Goal: Task Accomplishment & Management: Manage account settings

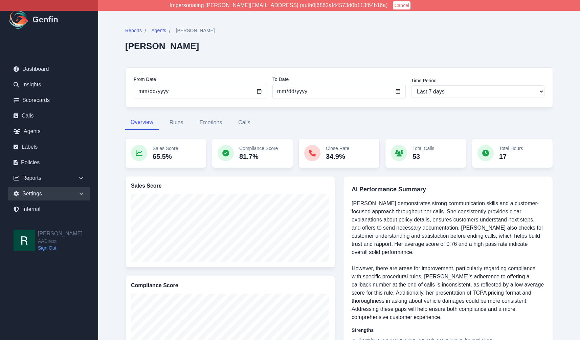
click at [79, 191] on icon at bounding box center [81, 193] width 7 height 7
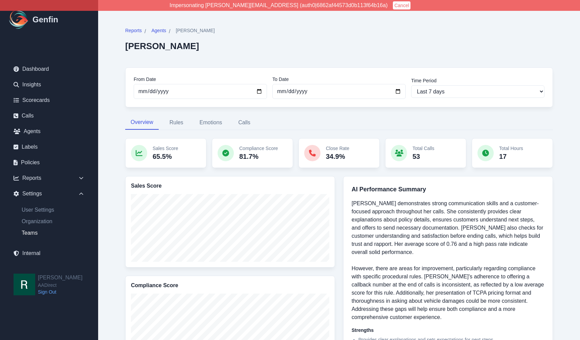
click at [32, 233] on link "Teams" at bounding box center [53, 233] width 74 height 8
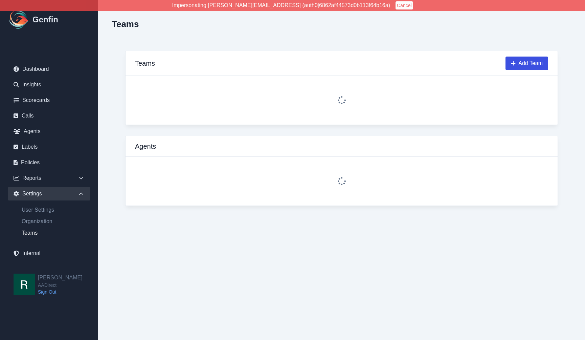
select select "1"
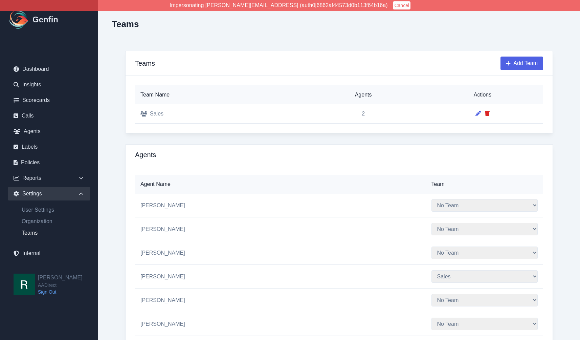
click at [526, 61] on button "Add Team" at bounding box center [521, 63] width 43 height 14
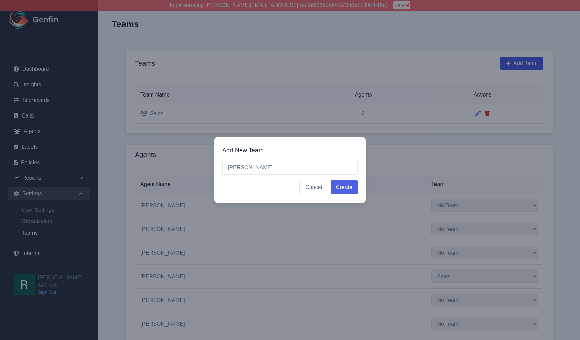
type input "[PERSON_NAME]"
click at [340, 187] on button "Create" at bounding box center [343, 187] width 27 height 14
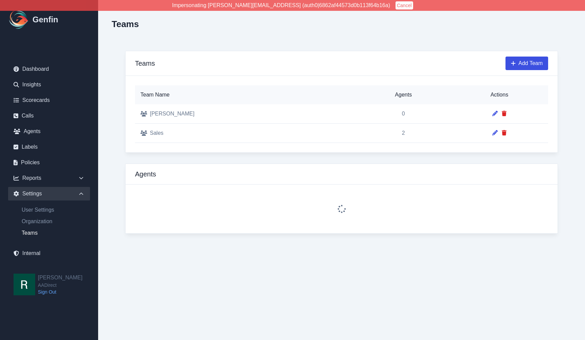
select select "1"
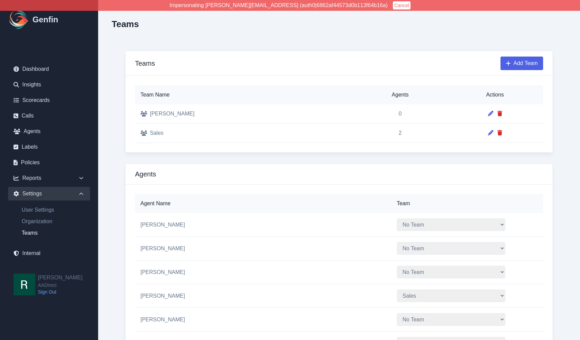
click at [518, 64] on button "Add Team" at bounding box center [521, 63] width 43 height 14
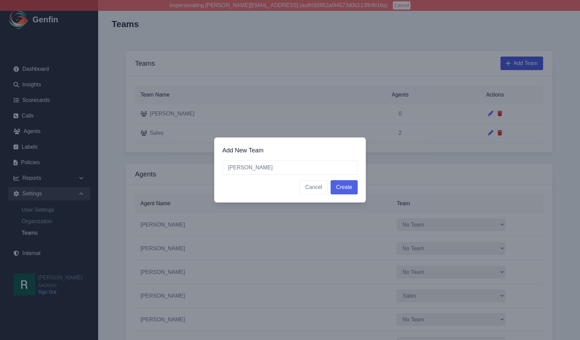
type input "[PERSON_NAME]"
click at [344, 184] on button "Create" at bounding box center [343, 187] width 27 height 14
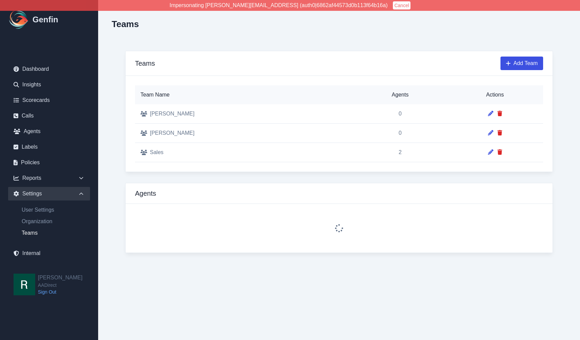
select select "1"
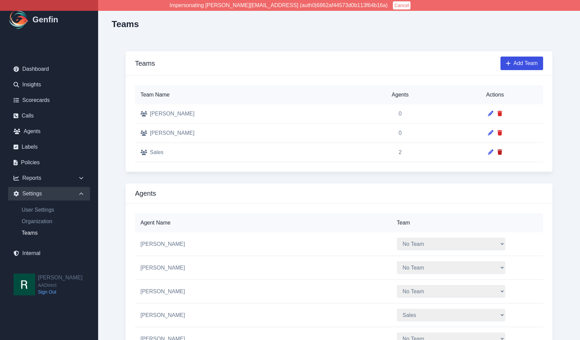
click at [497, 151] on icon at bounding box center [499, 151] width 5 height 5
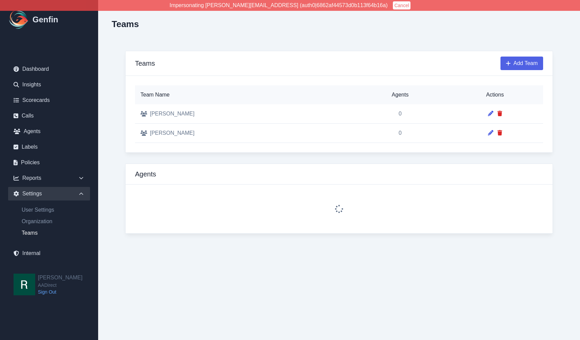
click at [516, 63] on button "Add Team" at bounding box center [521, 63] width 43 height 14
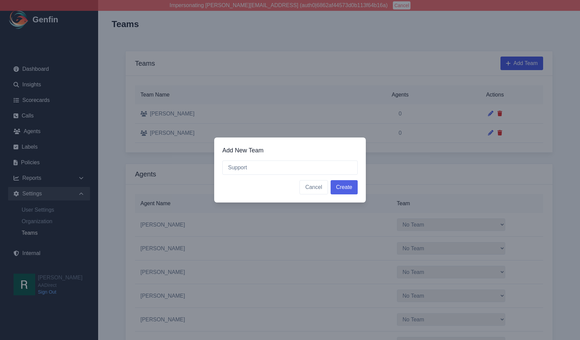
type input "Support"
click at [346, 185] on button "Create" at bounding box center [343, 187] width 27 height 14
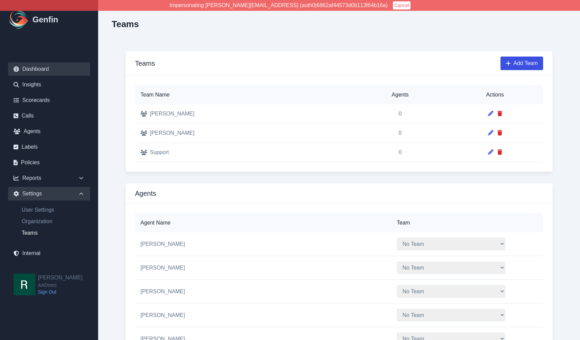
click at [48, 68] on link "Dashboard" at bounding box center [49, 69] width 82 height 14
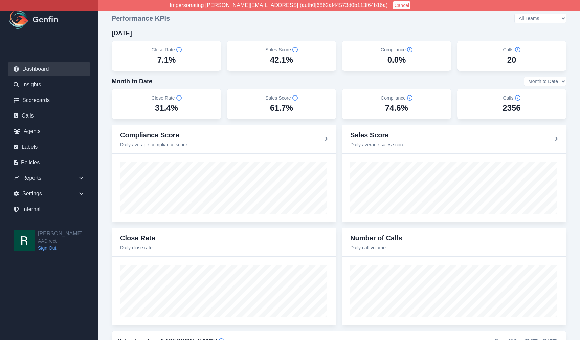
click at [557, 17] on select "All Teams [PERSON_NAME] Support" at bounding box center [540, 18] width 52 height 9
click at [533, 14] on select "All Teams [PERSON_NAME] Support" at bounding box center [540, 18] width 52 height 9
click at [544, 21] on select "All Teams [PERSON_NAME] Support" at bounding box center [540, 18] width 52 height 9
select select "3"
click at [533, 14] on select "All Teams [PERSON_NAME] Support" at bounding box center [540, 18] width 52 height 9
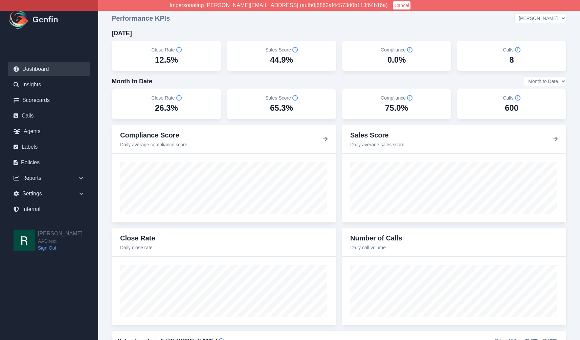
click at [547, 17] on select "All Teams [PERSON_NAME] Support" at bounding box center [540, 18] width 52 height 9
click at [546, 18] on select "All Teams [PERSON_NAME] Support" at bounding box center [540, 18] width 52 height 9
click at [533, 14] on select "All Teams [PERSON_NAME] Support" at bounding box center [540, 18] width 52 height 9
click at [551, 18] on select "All Teams [PERSON_NAME] Support" at bounding box center [540, 18] width 52 height 9
click at [533, 14] on select "All Teams [PERSON_NAME] Support" at bounding box center [540, 18] width 52 height 9
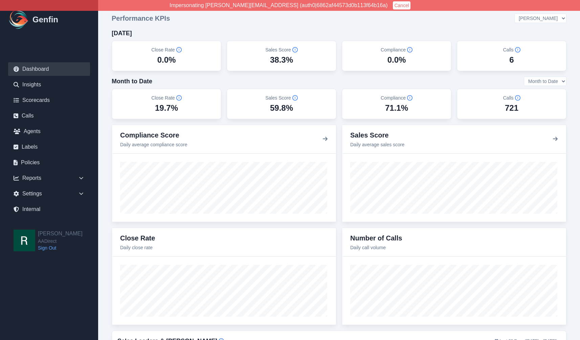
click at [557, 16] on select "All Teams [PERSON_NAME] Support" at bounding box center [540, 18] width 52 height 9
click at [533, 14] on select "All Teams [PERSON_NAME] Support" at bounding box center [540, 18] width 52 height 9
click at [549, 20] on select "All Teams [PERSON_NAME] Support" at bounding box center [540, 18] width 52 height 9
select select "4"
click at [533, 14] on select "All Teams [PERSON_NAME] Support" at bounding box center [540, 18] width 52 height 9
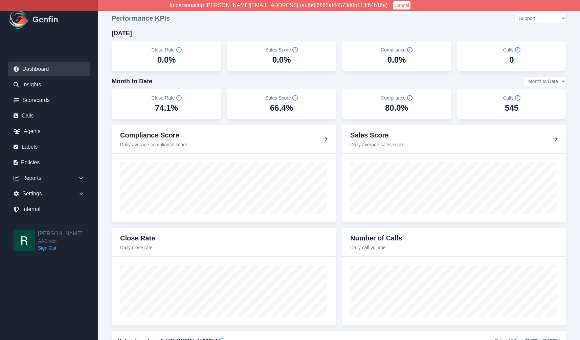
click at [547, 17] on select "All Teams [PERSON_NAME] Support" at bounding box center [540, 18] width 52 height 9
select select
click at [533, 14] on select "All Teams [PERSON_NAME] Support" at bounding box center [540, 18] width 52 height 9
click at [33, 115] on link "Calls" at bounding box center [49, 116] width 82 height 14
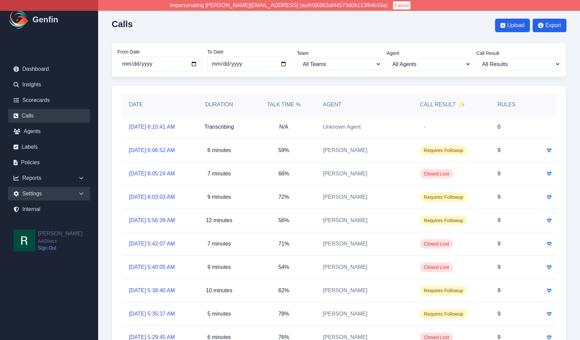
click at [61, 196] on div "Settings" at bounding box center [49, 194] width 82 height 14
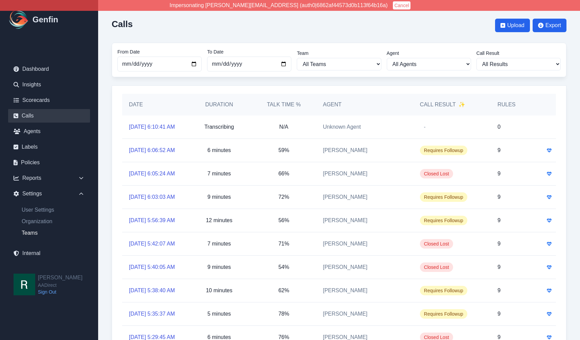
click at [35, 230] on link "Teams" at bounding box center [53, 233] width 74 height 8
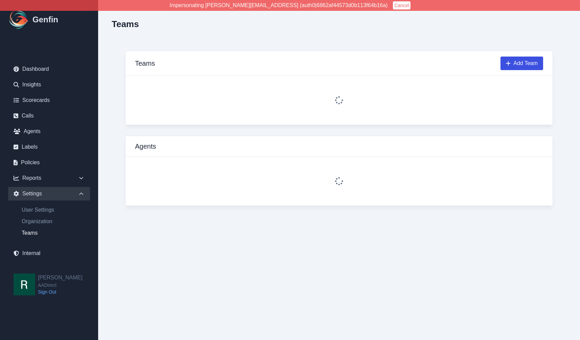
select select "2"
select select "4"
select select "2"
select select "3"
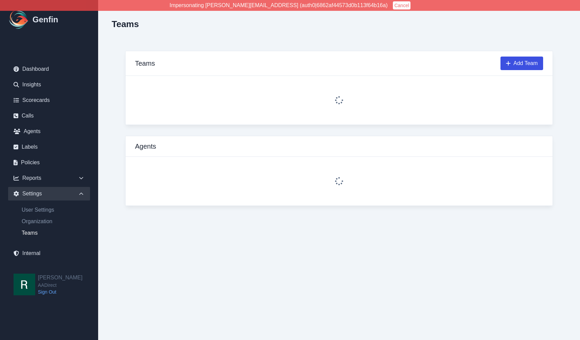
select select "4"
select select "2"
select select "3"
select select "4"
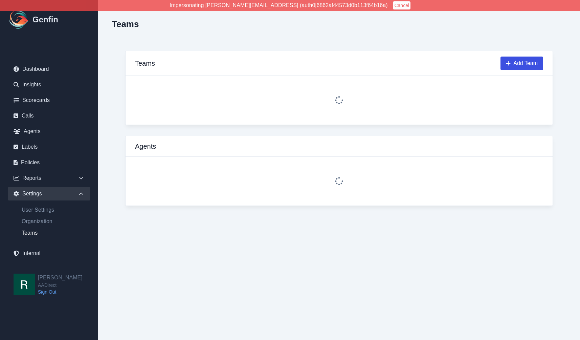
select select "4"
select select "3"
select select "4"
select select "3"
select select "2"
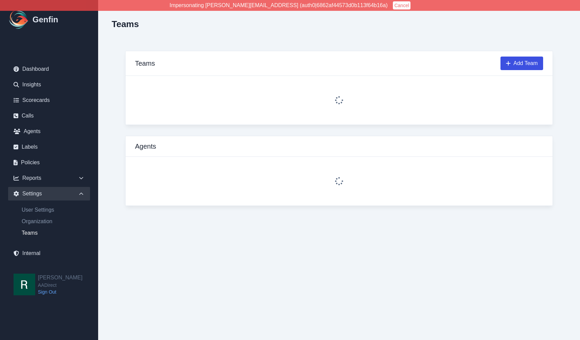
select select "3"
select select "2"
select select "4"
